Goal: Task Accomplishment & Management: Use online tool/utility

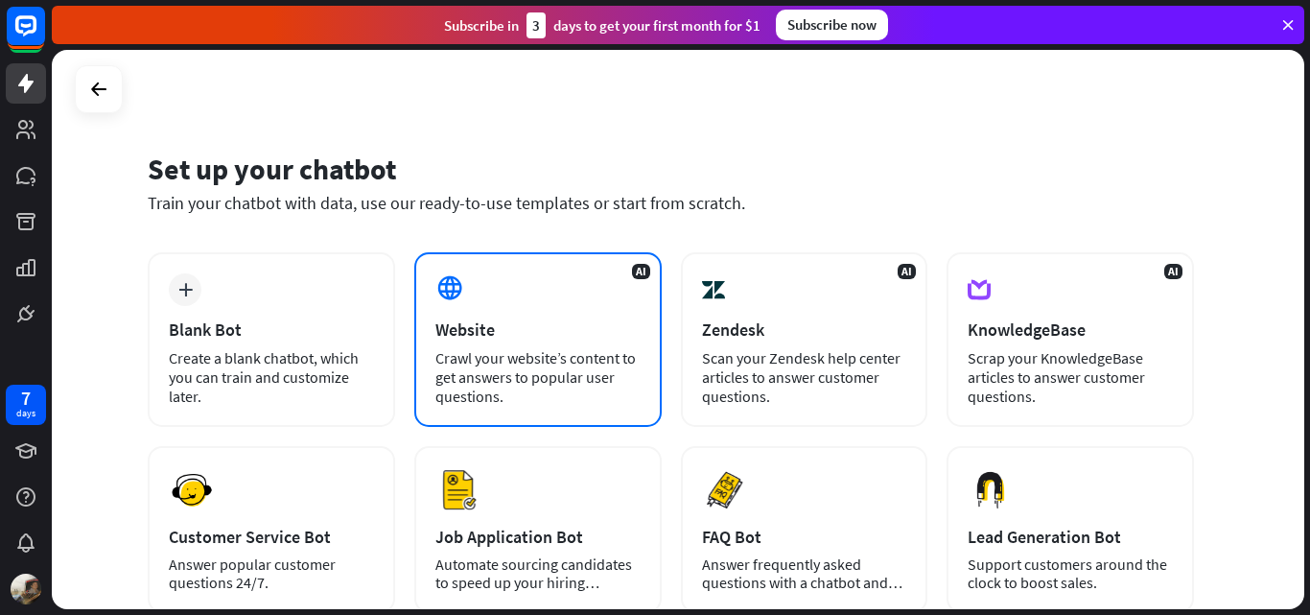
click at [530, 311] on div "AI Website Crawl your website’s content to get answers to popular user question…" at bounding box center [537, 339] width 247 height 175
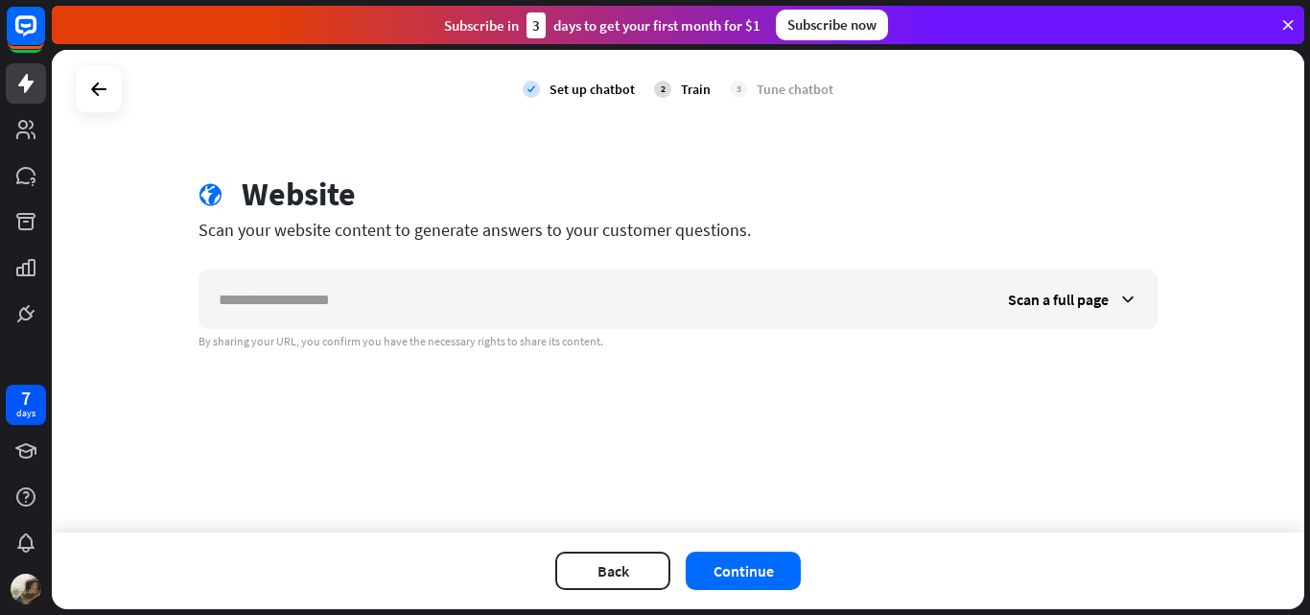
click at [789, 93] on div "Tune chatbot" at bounding box center [795, 89] width 77 height 17
click at [289, 337] on div "By sharing your URL, you confirm you have the necessary rights to share its con…" at bounding box center [678, 341] width 959 height 15
click at [96, 93] on icon at bounding box center [98, 89] width 23 height 23
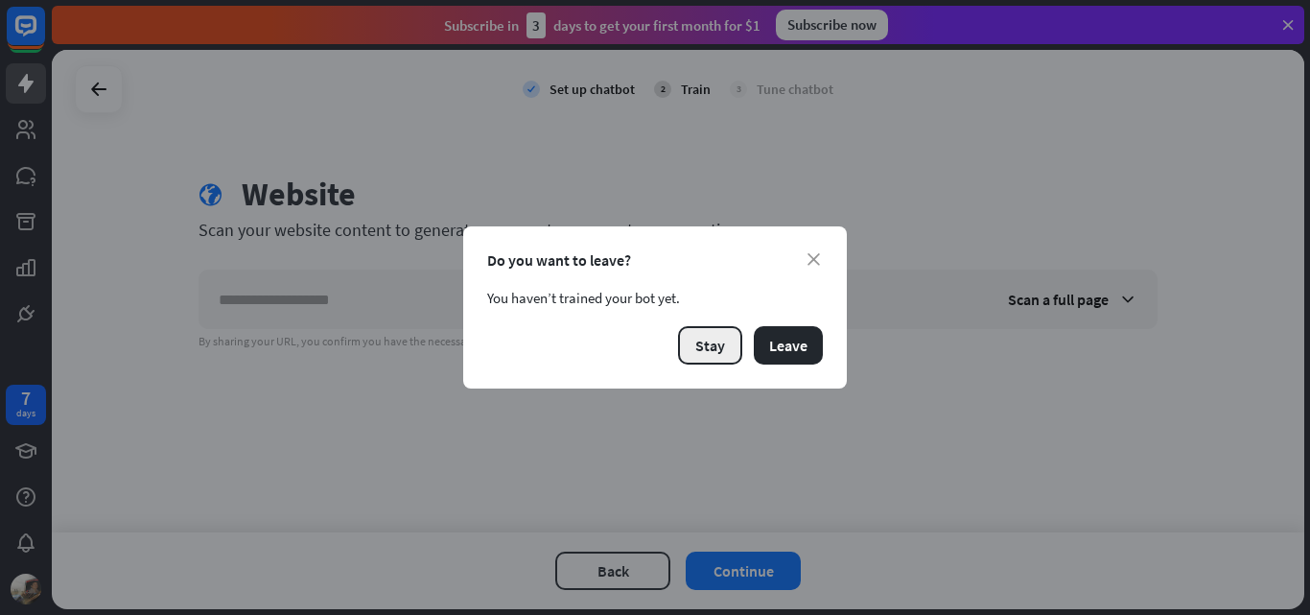
click at [731, 348] on button "Stay" at bounding box center [710, 345] width 64 height 38
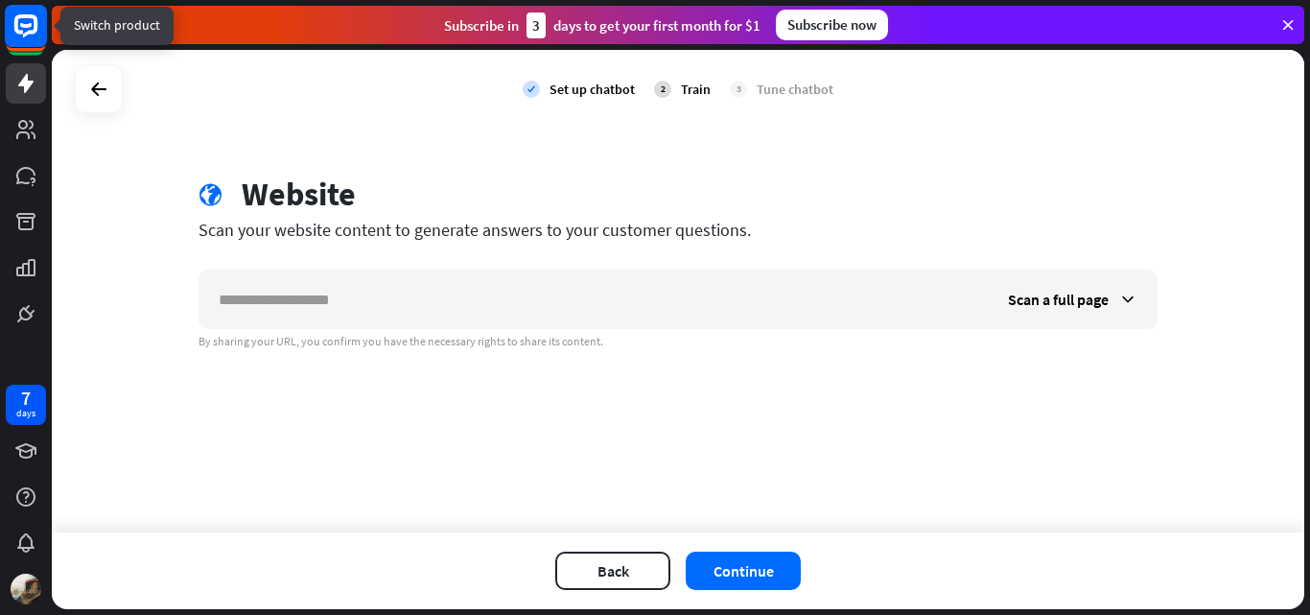
click at [30, 27] on icon at bounding box center [26, 25] width 12 height 5
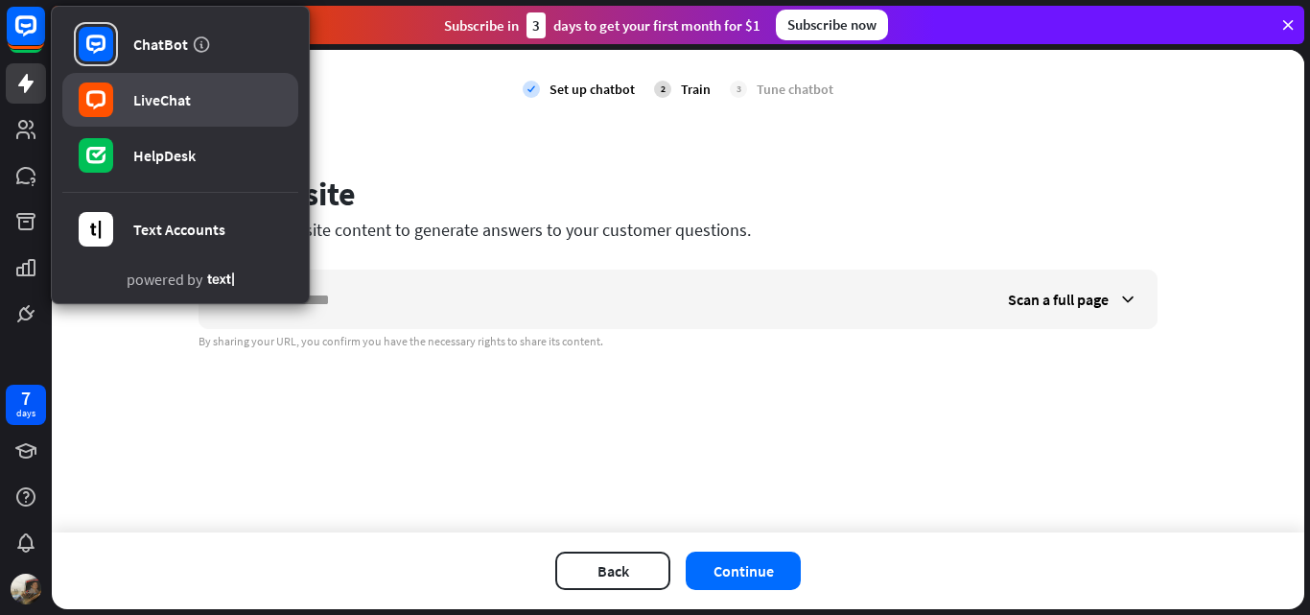
click at [164, 96] on div "LiveChat" at bounding box center [162, 99] width 58 height 19
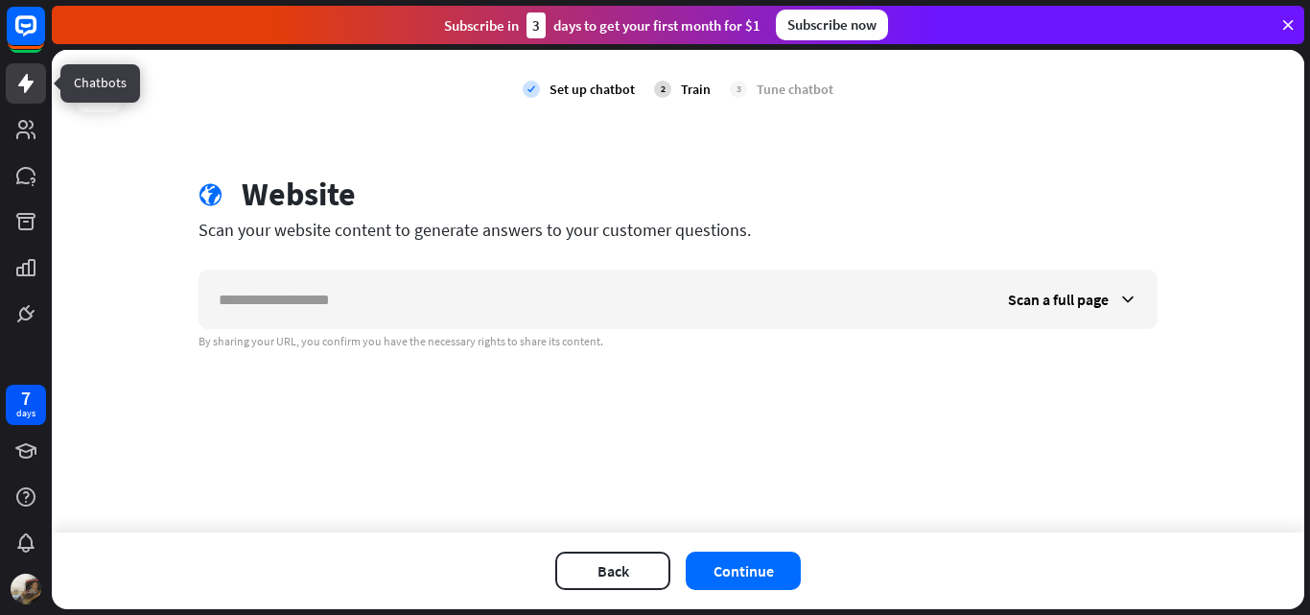
click at [35, 75] on icon at bounding box center [25, 83] width 23 height 23
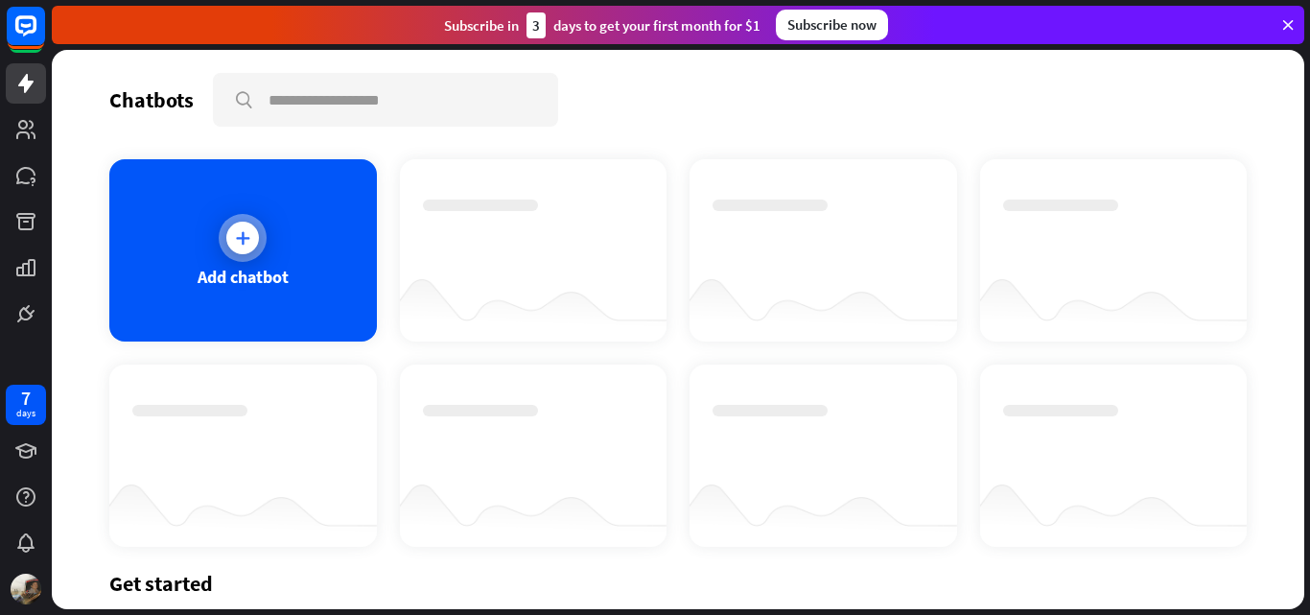
click at [237, 238] on icon at bounding box center [242, 237] width 19 height 19
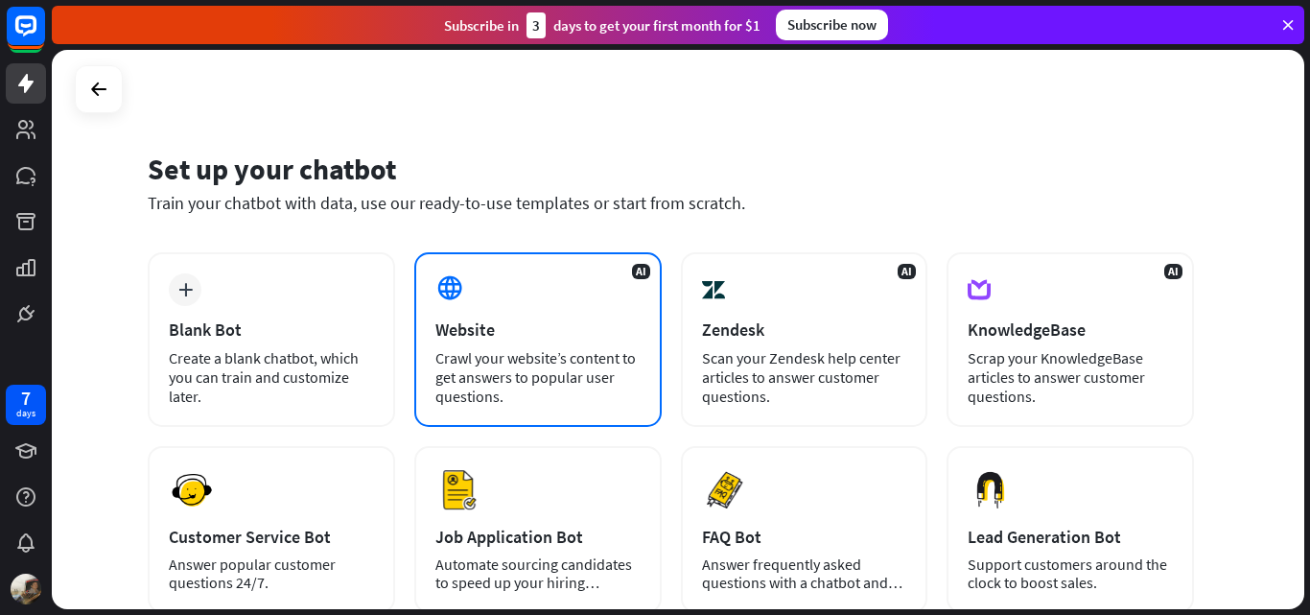
click at [451, 327] on div "Website" at bounding box center [537, 329] width 205 height 22
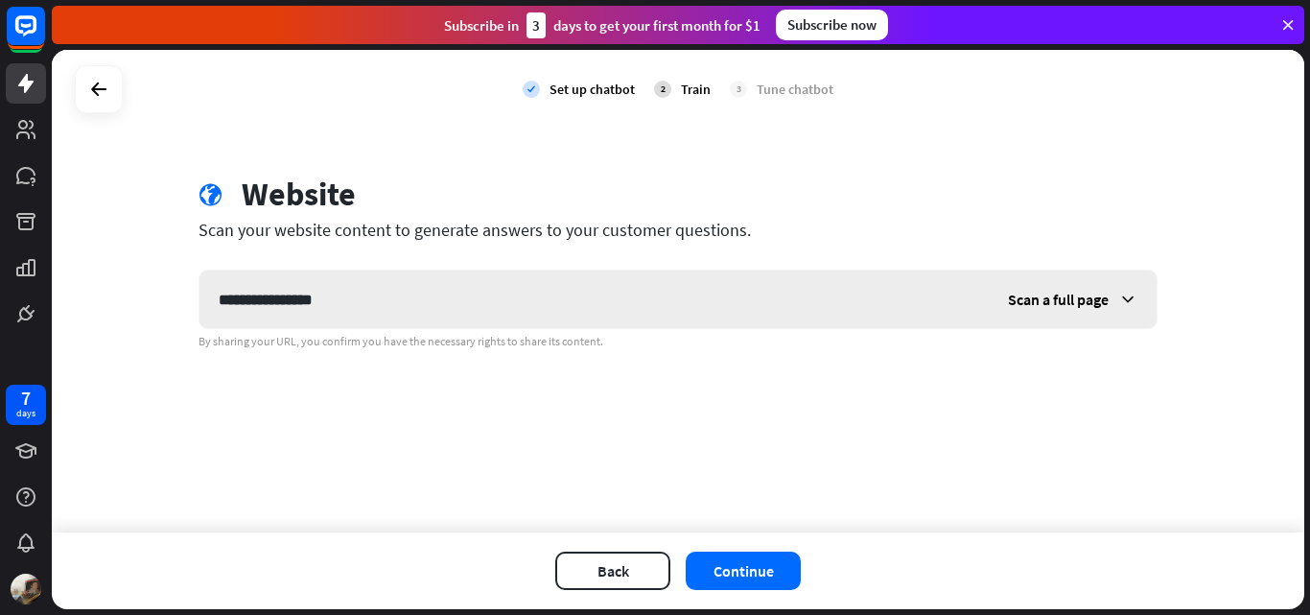
type input "**********"
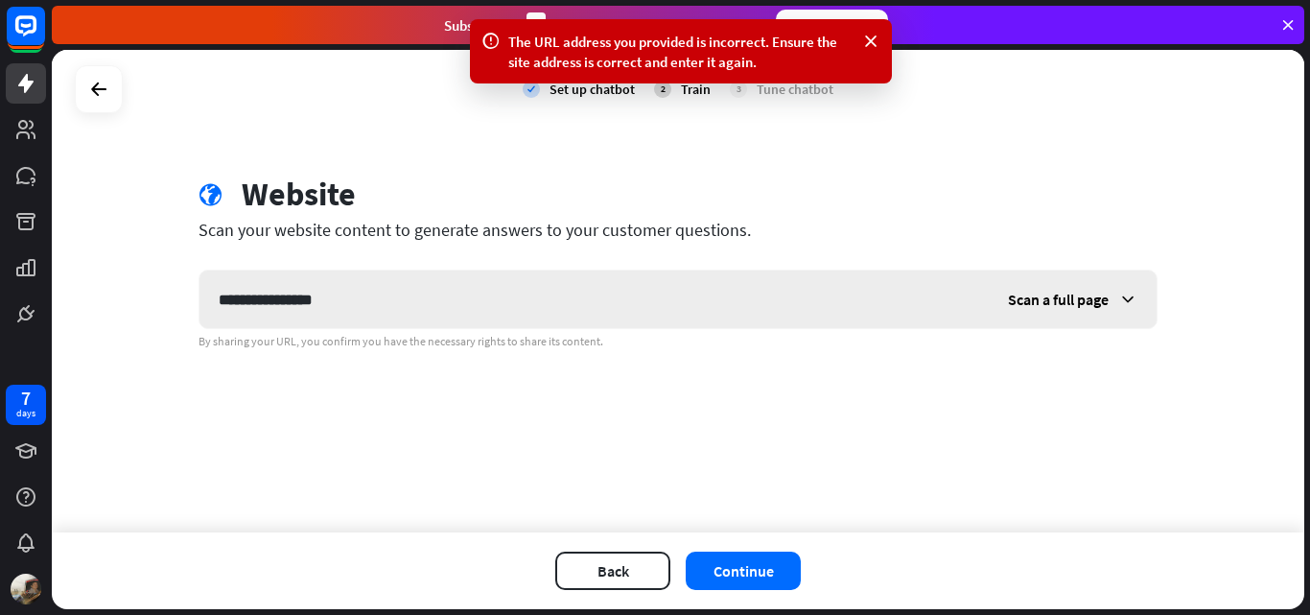
click at [1118, 298] on icon at bounding box center [1127, 299] width 19 height 19
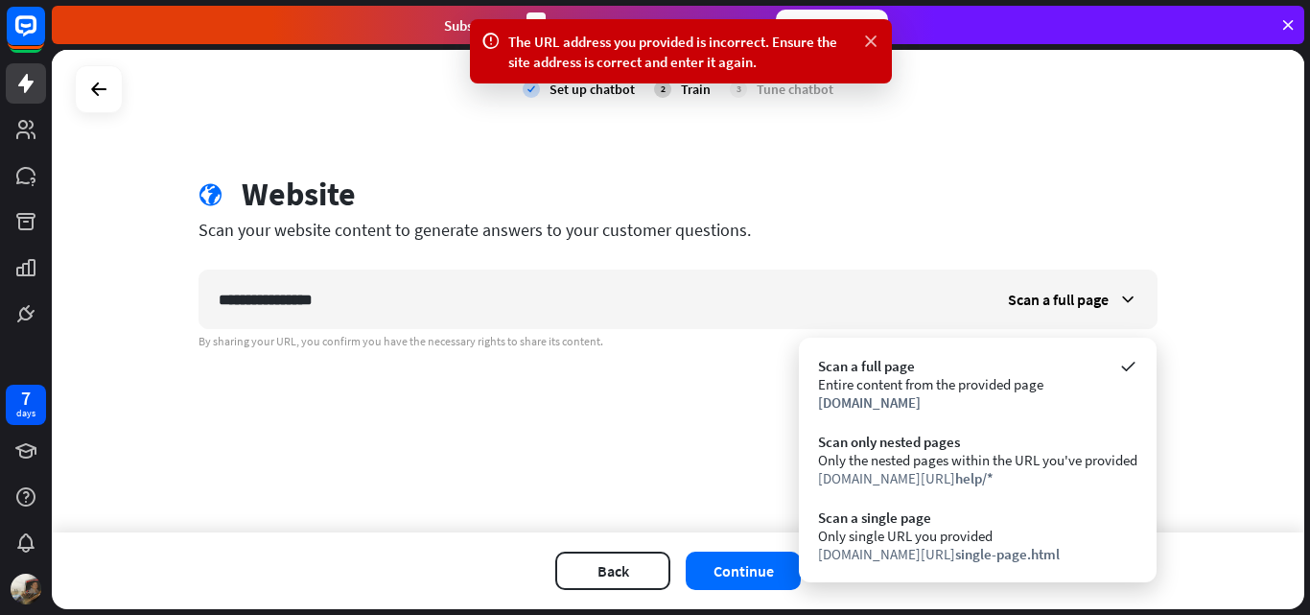
click at [869, 47] on icon at bounding box center [870, 42] width 19 height 20
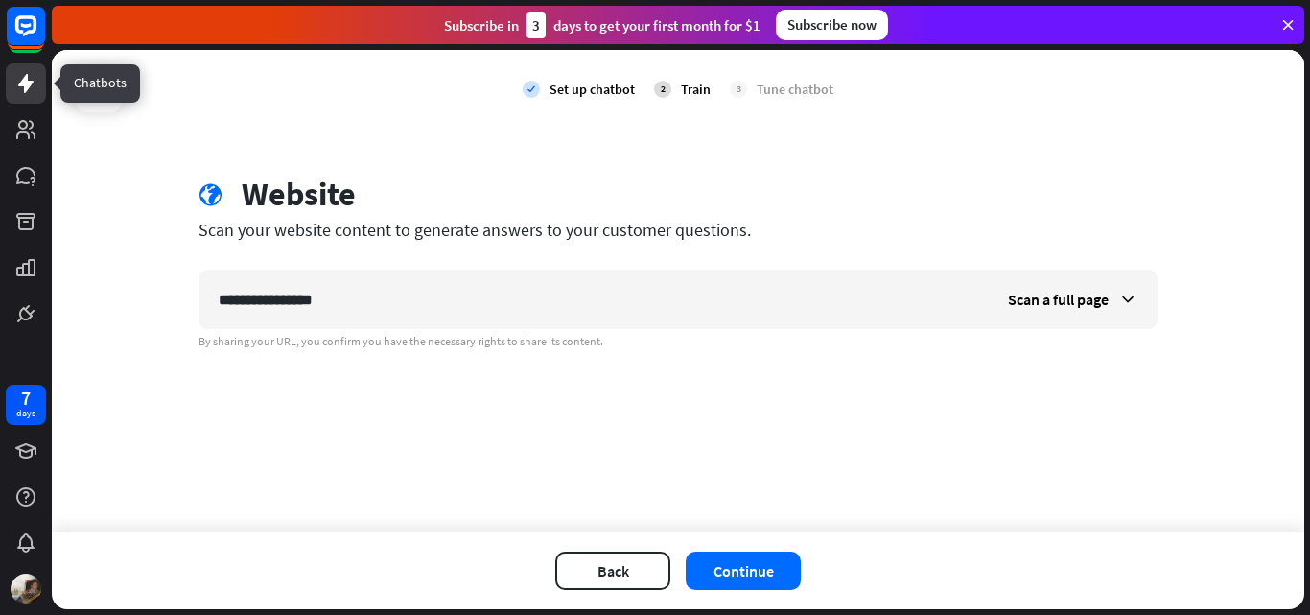
click at [20, 84] on icon at bounding box center [25, 83] width 15 height 19
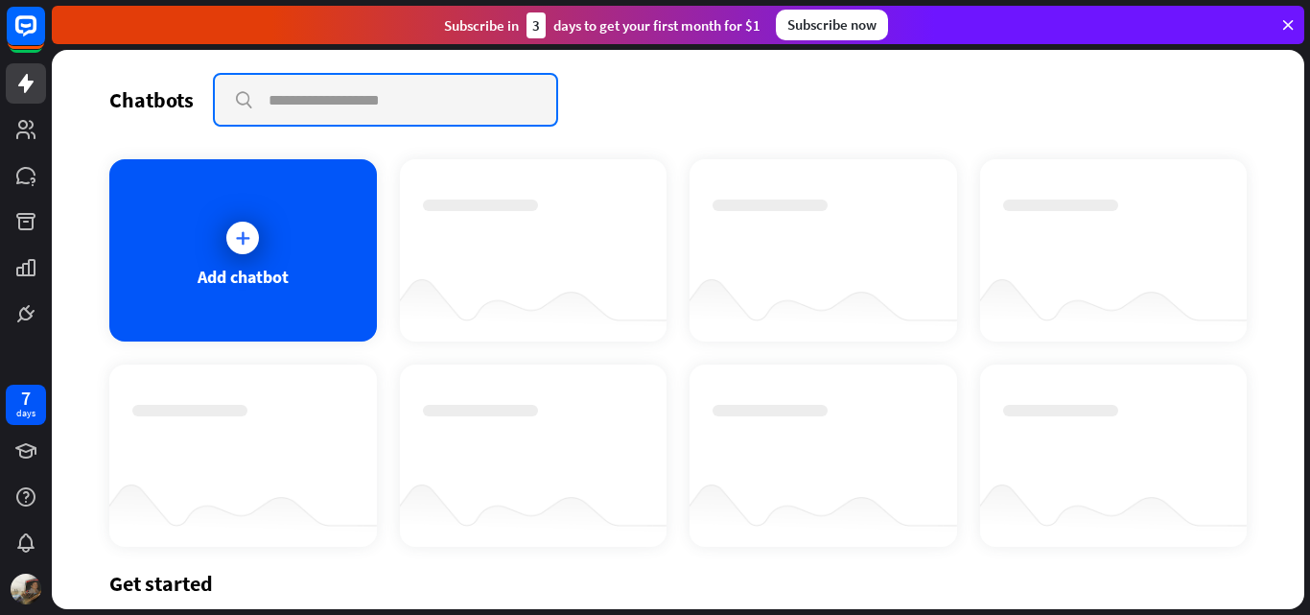
click at [274, 106] on input "text" at bounding box center [385, 100] width 341 height 50
type input "*"
type input "**********"
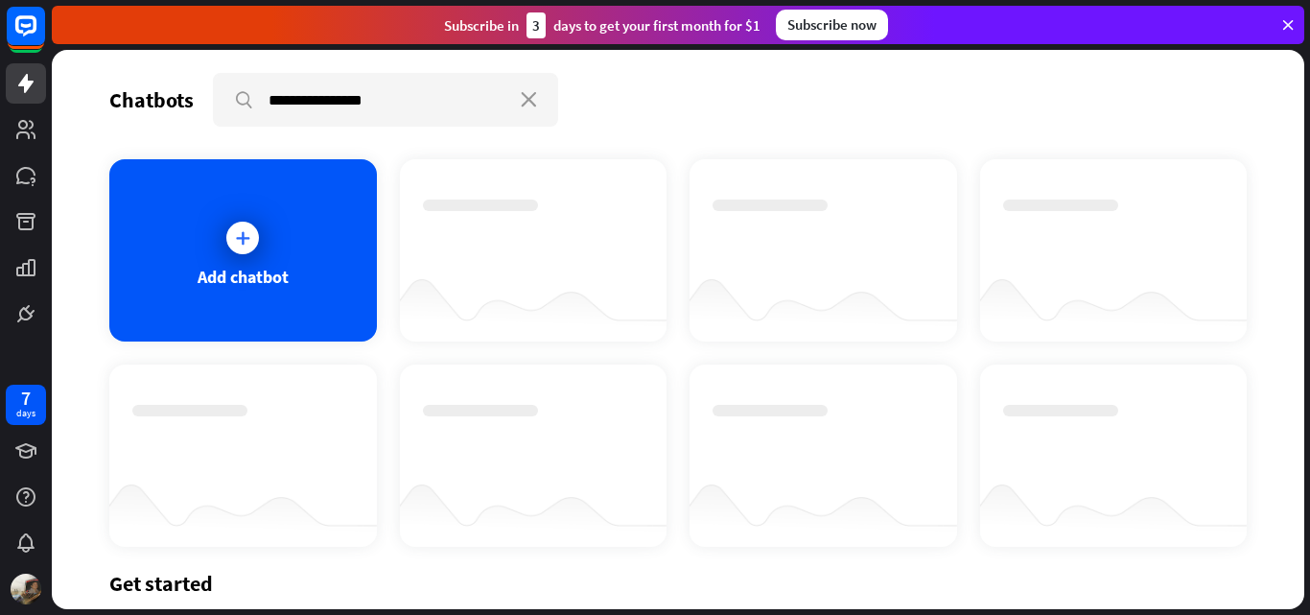
click at [462, 194] on div at bounding box center [534, 250] width 268 height 182
click at [265, 267] on div "Add chatbot" at bounding box center [243, 277] width 91 height 22
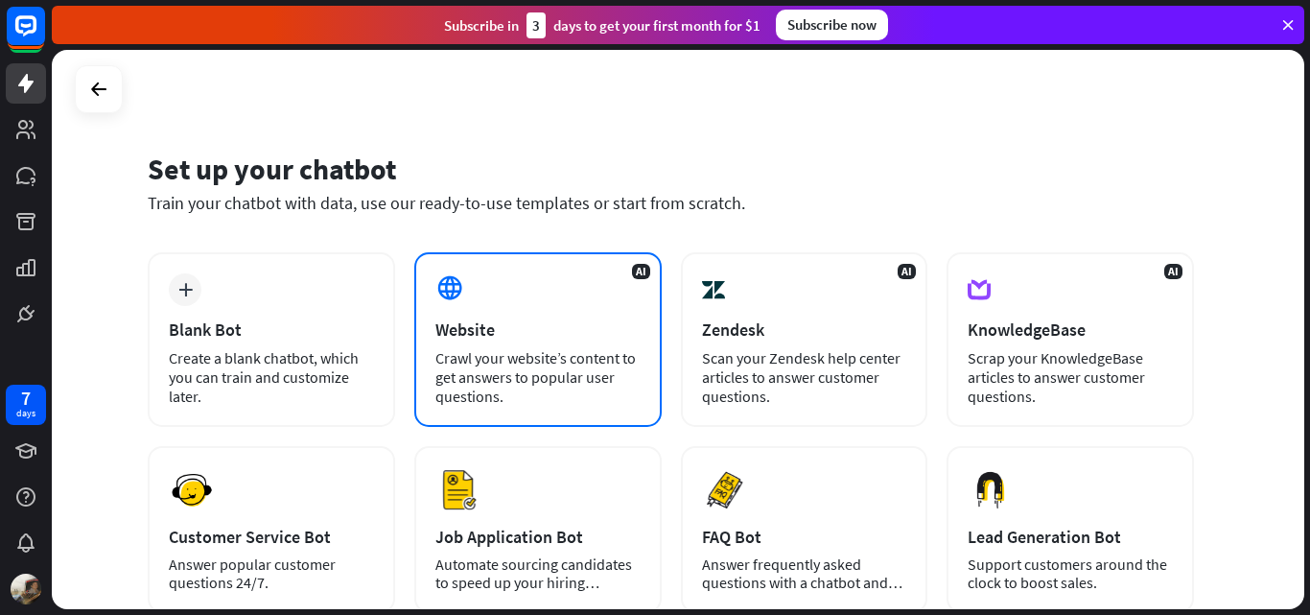
click at [545, 358] on div "Crawl your website’s content to get answers to popular user questions." at bounding box center [537, 377] width 205 height 58
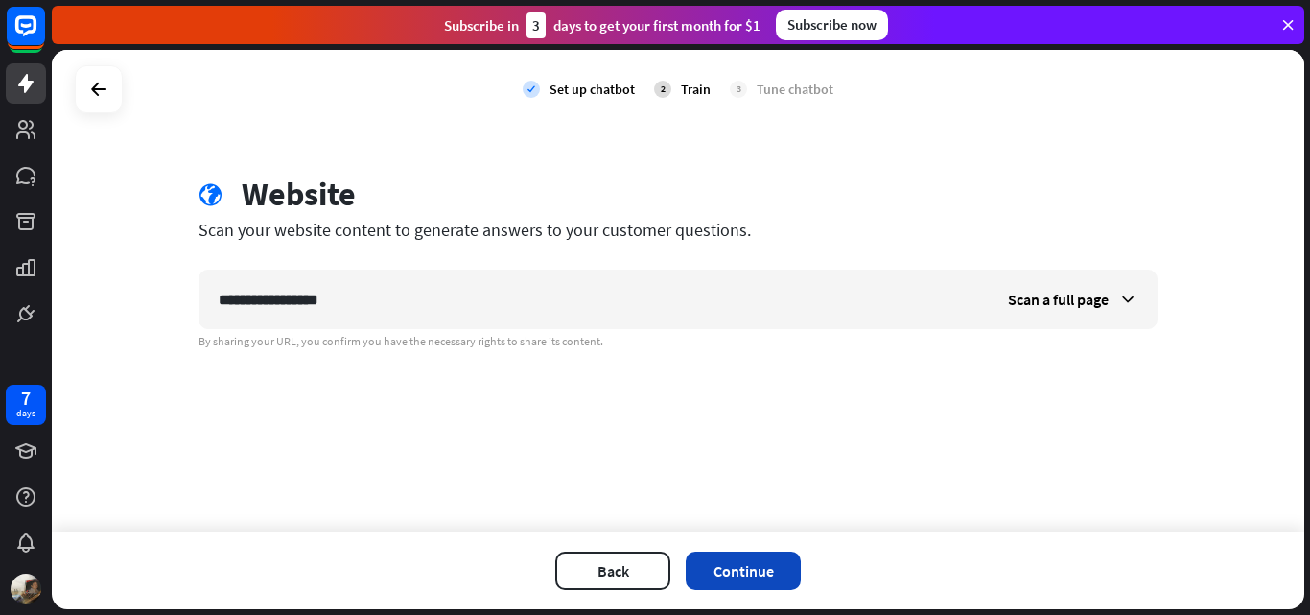
type input "**********"
click at [741, 570] on button "Continue" at bounding box center [743, 570] width 115 height 38
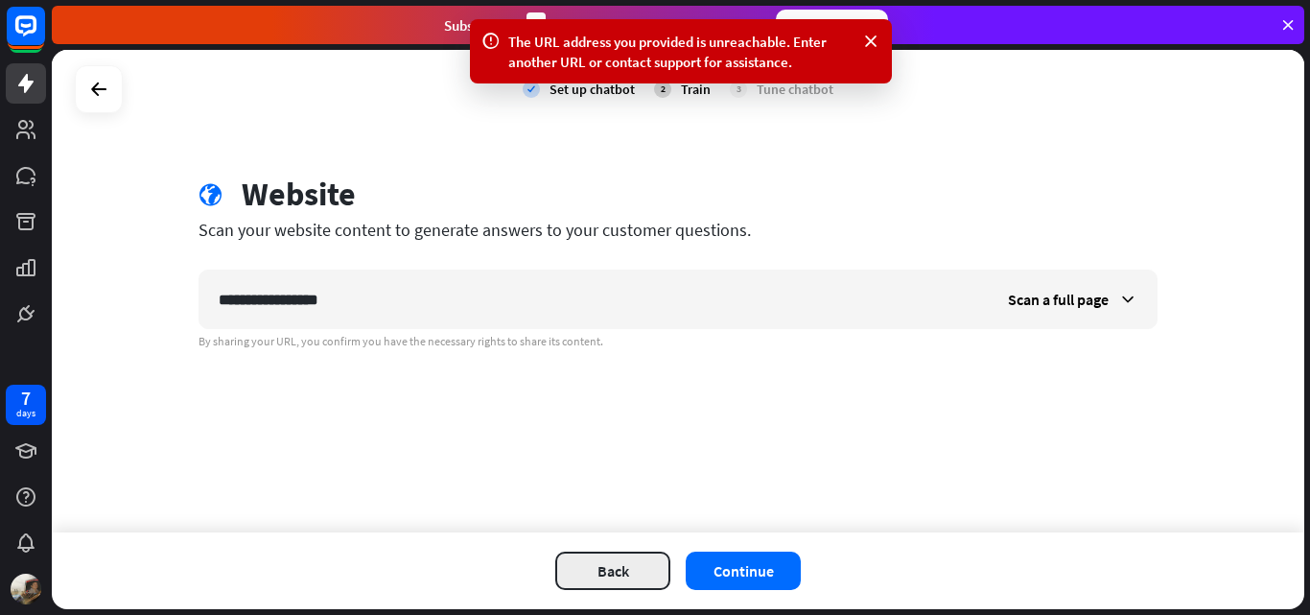
click at [611, 567] on button "Back" at bounding box center [612, 570] width 115 height 38
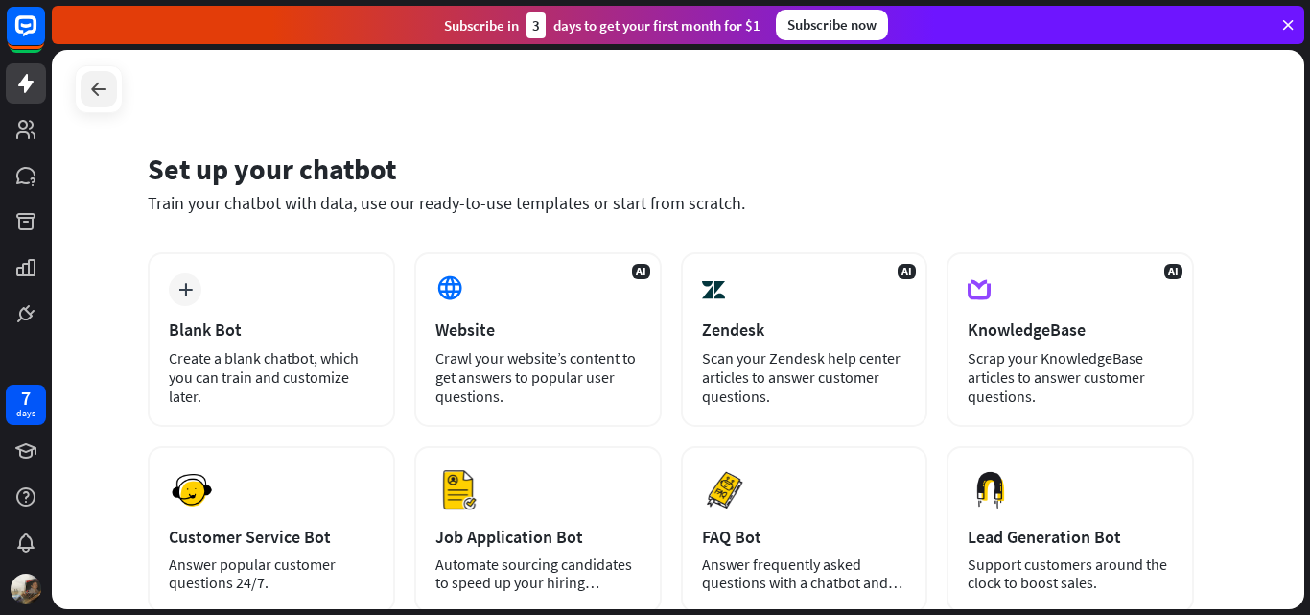
click at [99, 90] on icon at bounding box center [98, 89] width 23 height 23
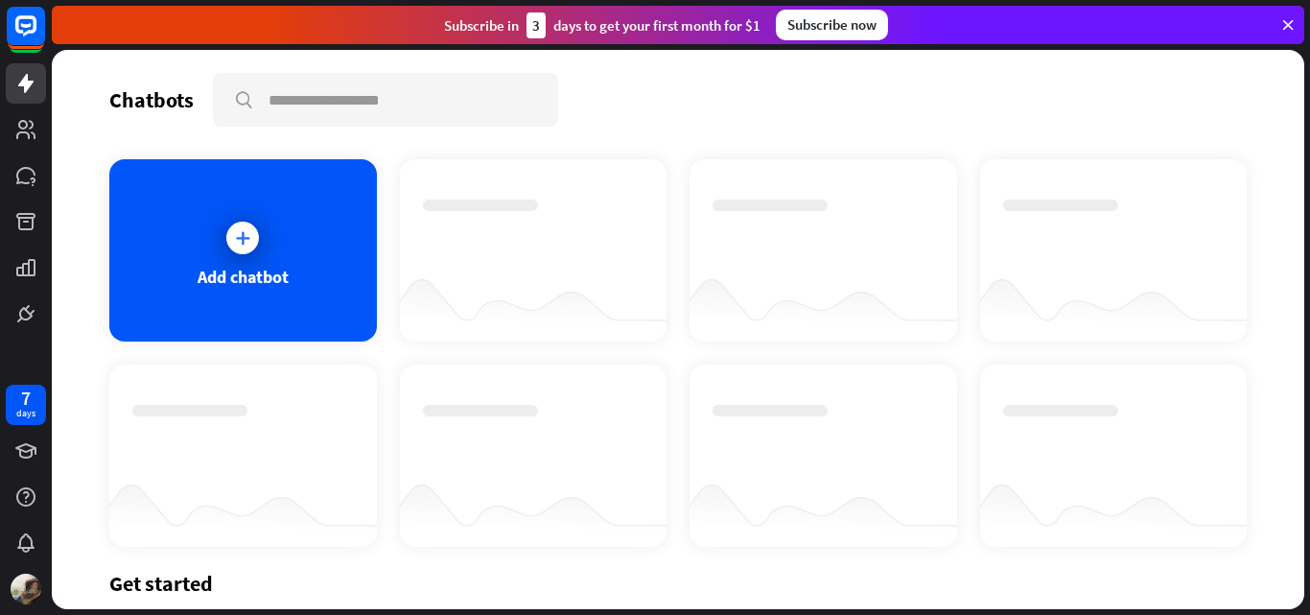
click at [30, 135] on icon at bounding box center [25, 129] width 23 height 23
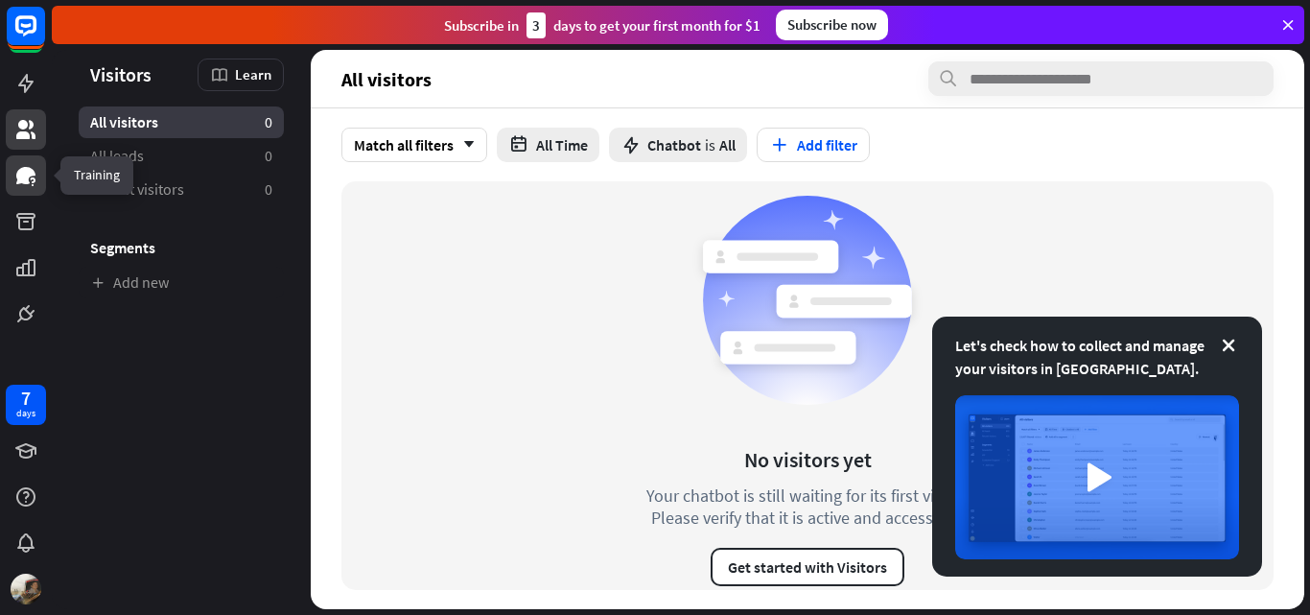
click at [36, 173] on icon at bounding box center [25, 175] width 23 height 23
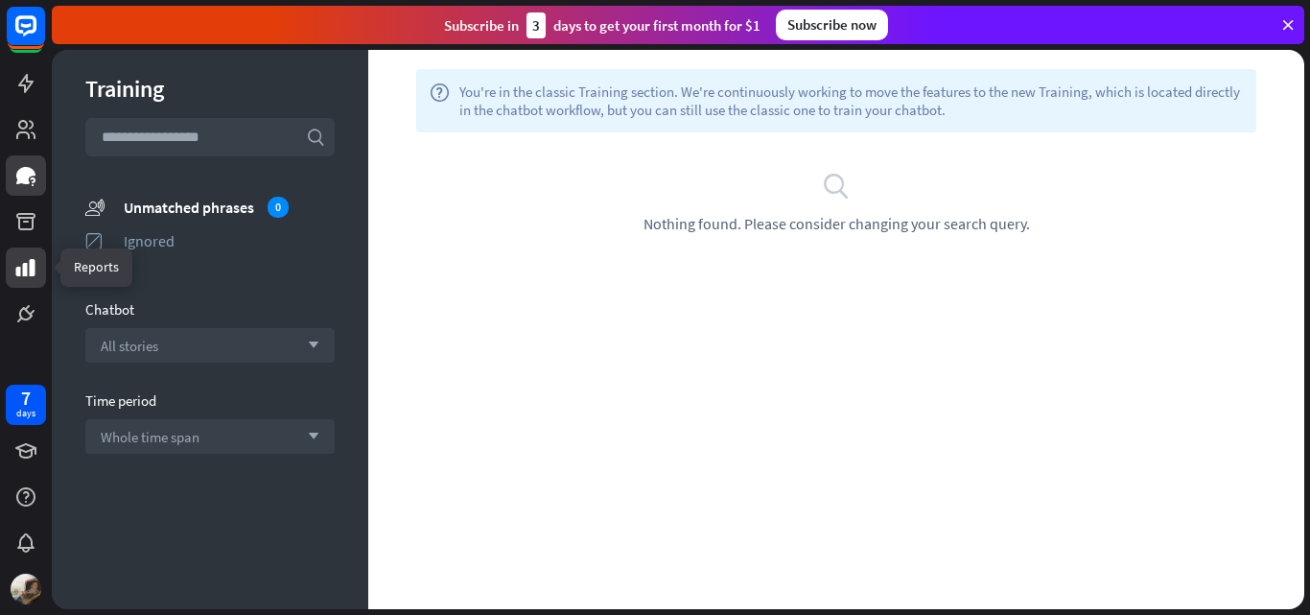
click at [26, 258] on icon at bounding box center [25, 267] width 23 height 23
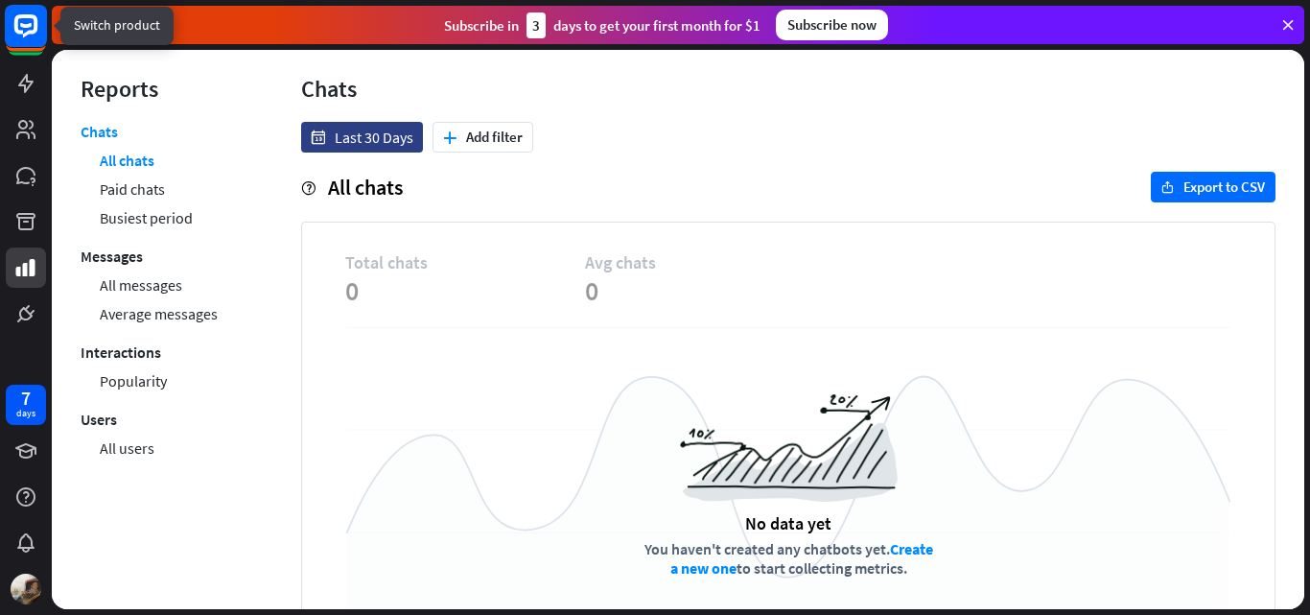
click at [21, 21] on rect at bounding box center [26, 26] width 42 height 42
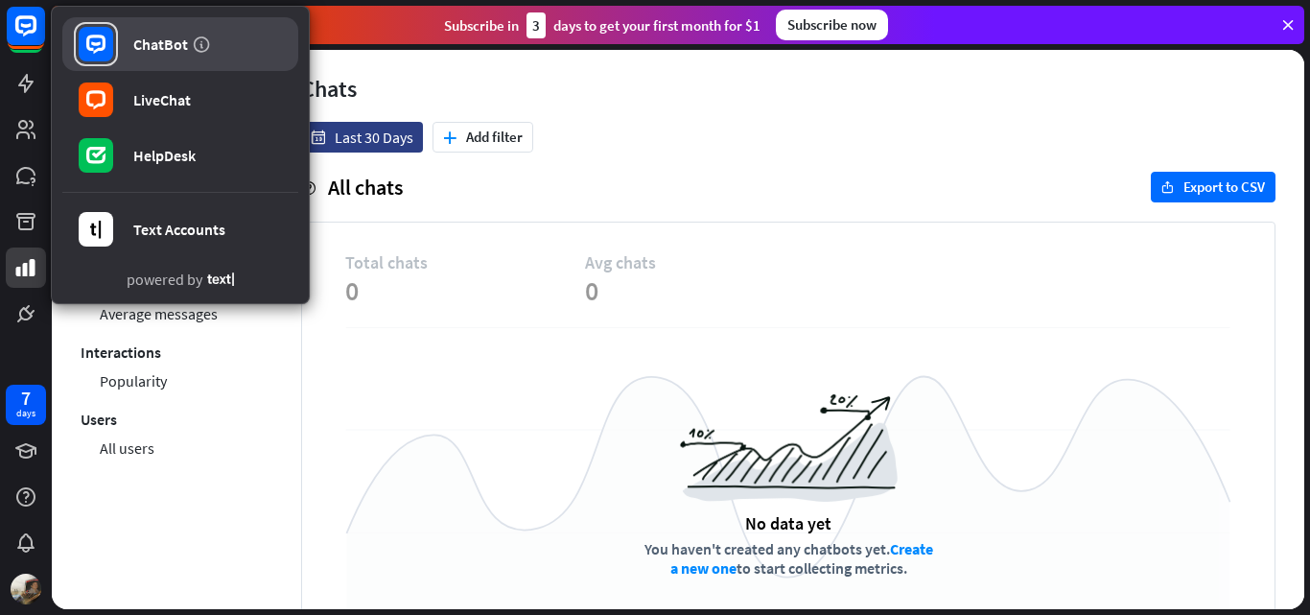
click at [154, 41] on div "ChatBot" at bounding box center [160, 44] width 55 height 19
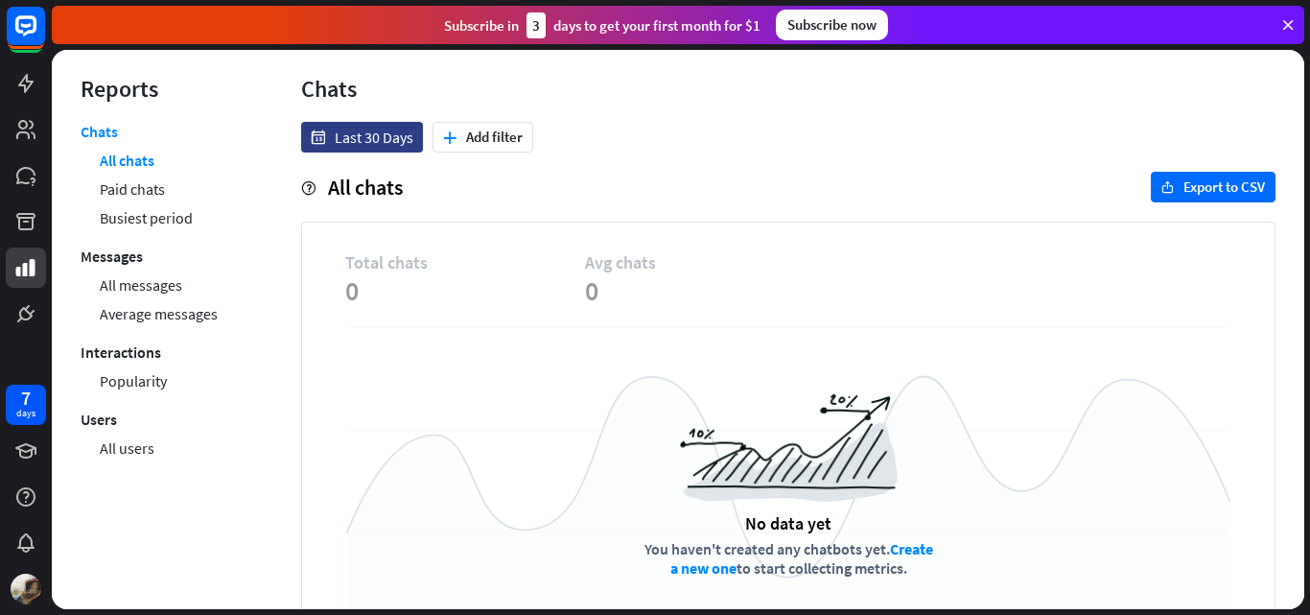
click at [411, 283] on span "0" at bounding box center [465, 290] width 240 height 35
click at [136, 447] on link "All users" at bounding box center [127, 448] width 55 height 29
